Goal: Task Accomplishment & Management: Complete application form

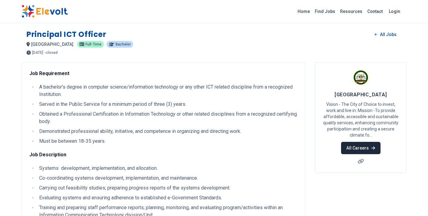
click at [355, 147] on link "All Careers" at bounding box center [360, 148] width 39 height 12
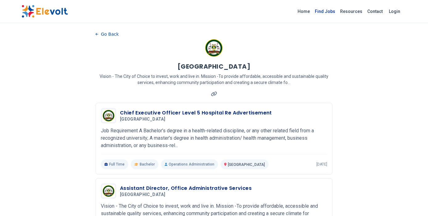
click at [328, 9] on link "Find Jobs" at bounding box center [324, 11] width 25 height 10
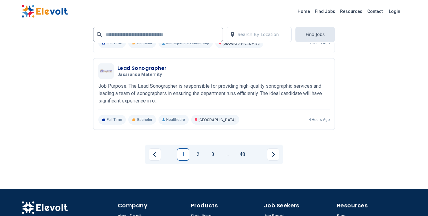
scroll to position [1300, 0]
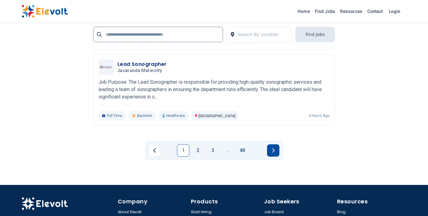
click at [275, 152] on button "Next page" at bounding box center [273, 150] width 12 height 12
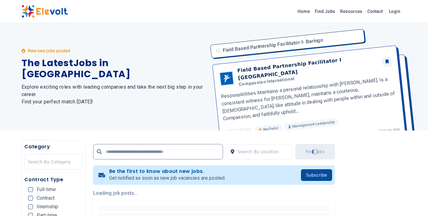
scroll to position [0, 0]
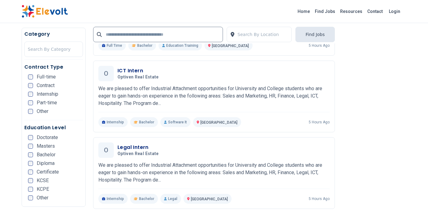
scroll to position [692, 0]
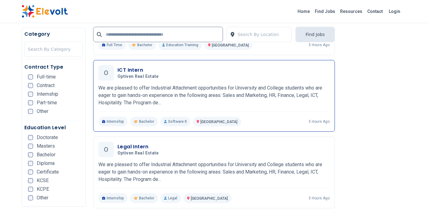
click at [131, 76] on span "Optiven Real Estate" at bounding box center [137, 77] width 41 height 6
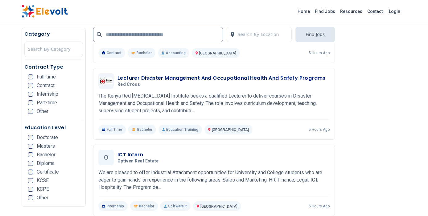
scroll to position [516, 0]
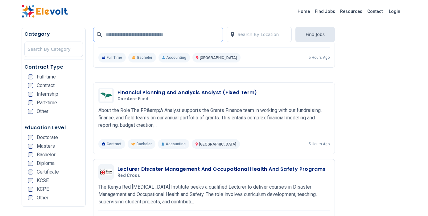
click at [163, 37] on input "text" at bounding box center [158, 34] width 130 height 15
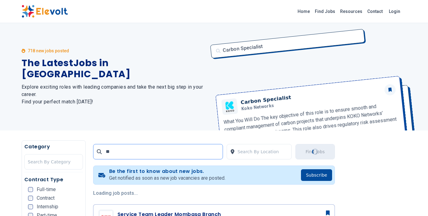
scroll to position [0, 0]
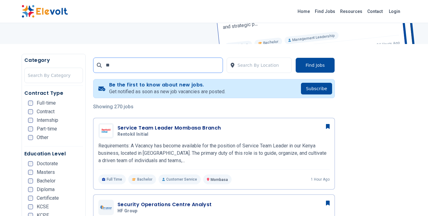
scroll to position [87, 0]
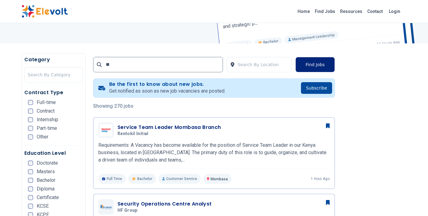
click at [318, 62] on button "Find Jobs" at bounding box center [314, 64] width 39 height 15
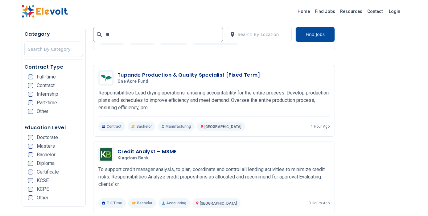
scroll to position [552, 0]
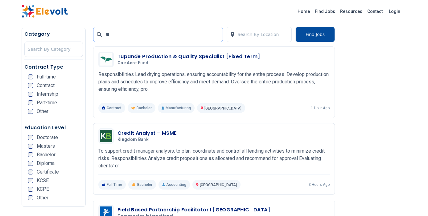
click at [116, 34] on input "**" at bounding box center [158, 34] width 130 height 15
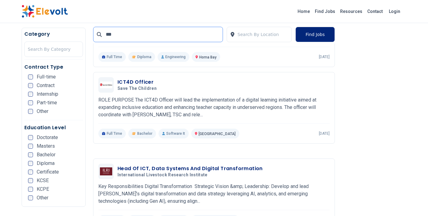
scroll to position [442, 0]
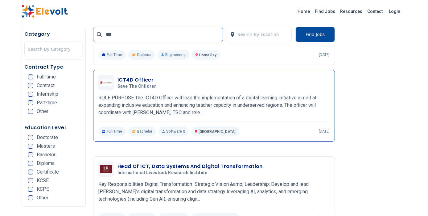
type input "***"
click at [136, 79] on h3 "ICT4D Officer" at bounding box center [138, 79] width 42 height 7
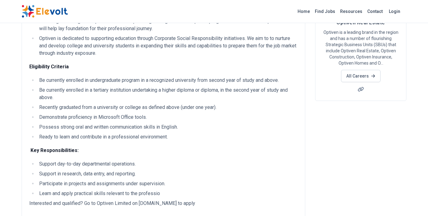
scroll to position [73, 0]
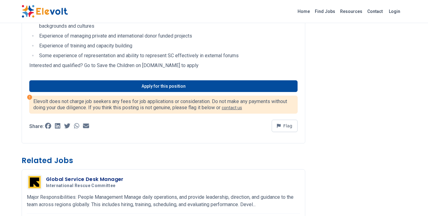
scroll to position [746, 0]
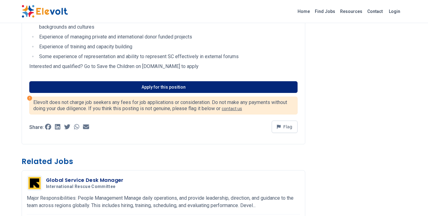
click at [146, 81] on link "Apply for this position" at bounding box center [163, 87] width 268 height 12
